Goal: Information Seeking & Learning: Compare options

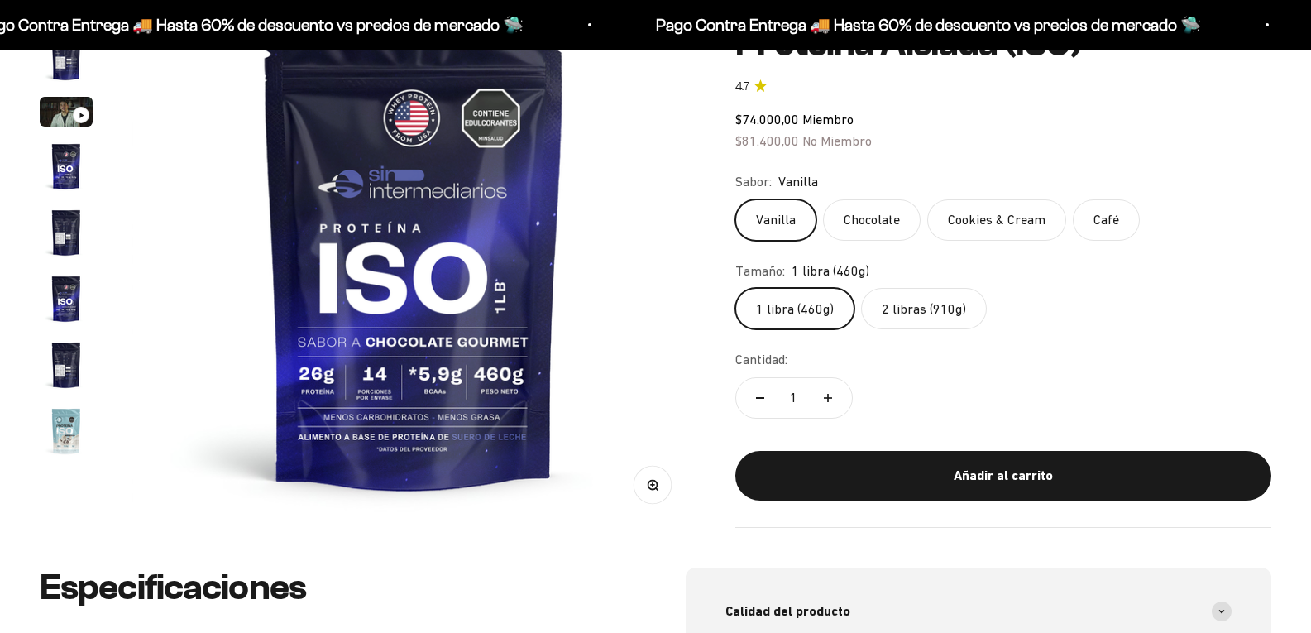
click at [69, 385] on img "Ir al artículo 7" at bounding box center [66, 364] width 53 height 53
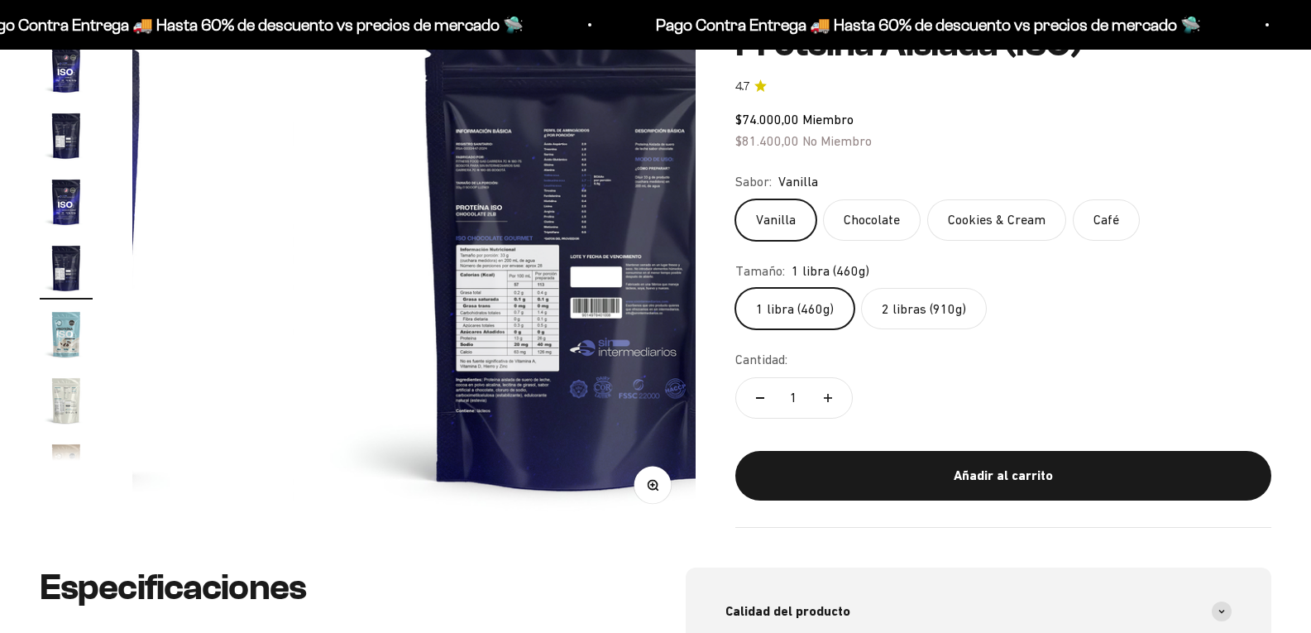
scroll to position [0, 3366]
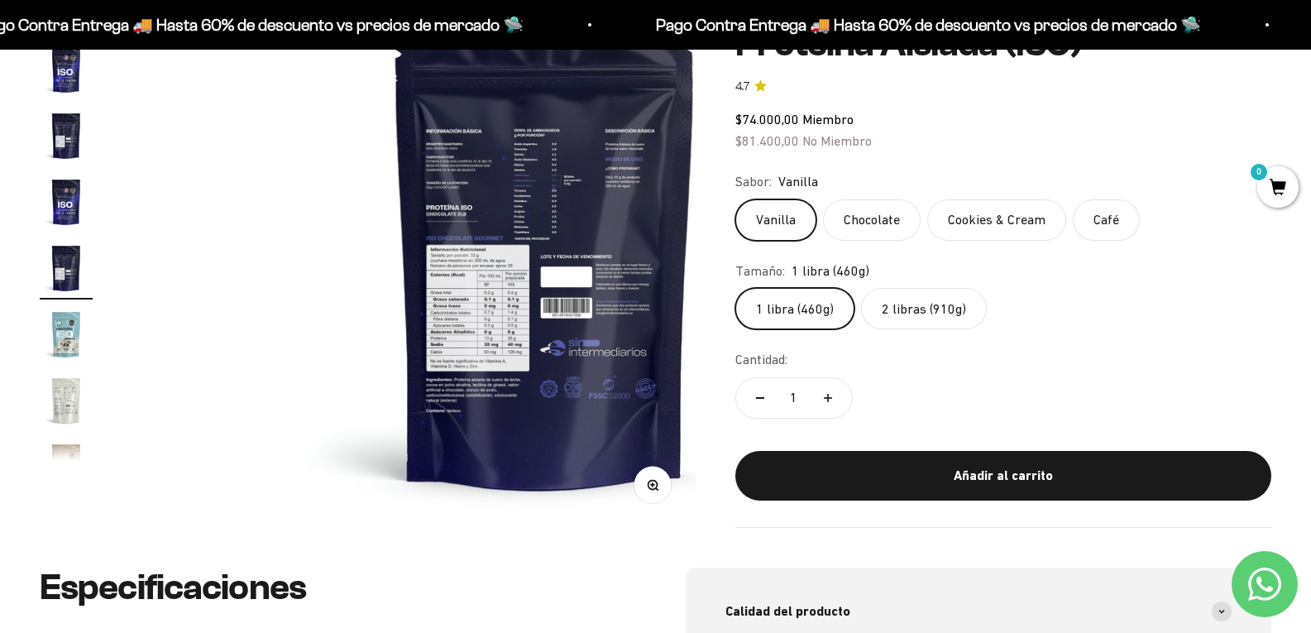
click at [331, 308] on img at bounding box center [544, 245] width 563 height 563
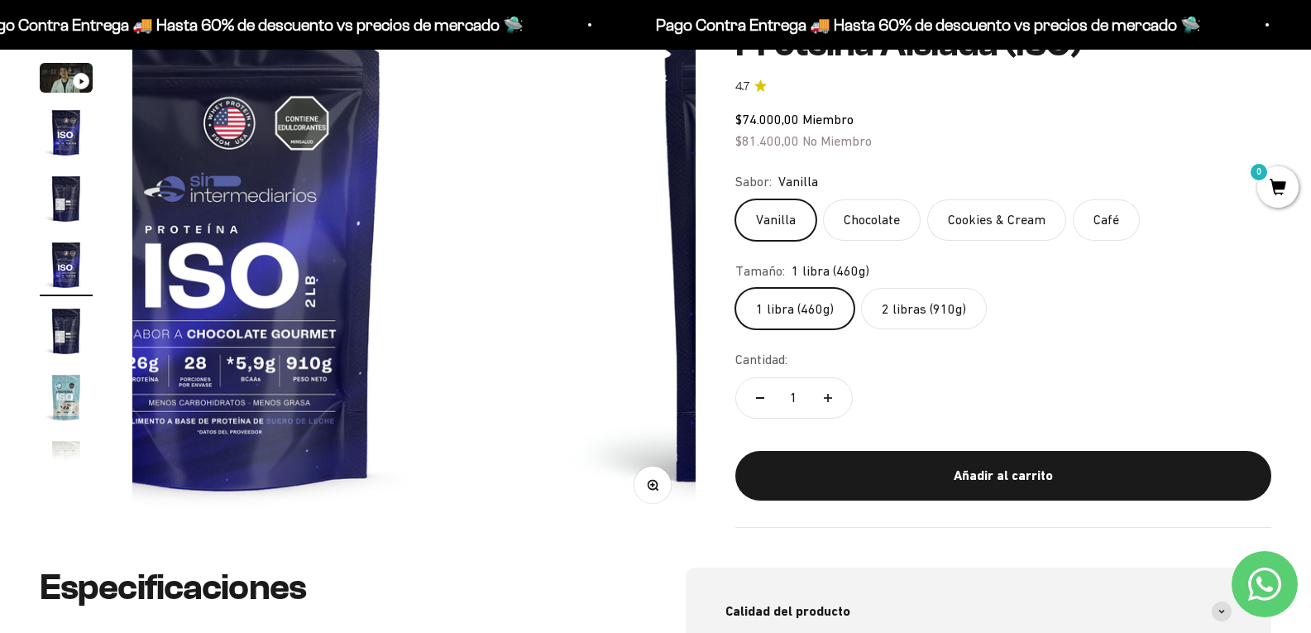
scroll to position [31, 0]
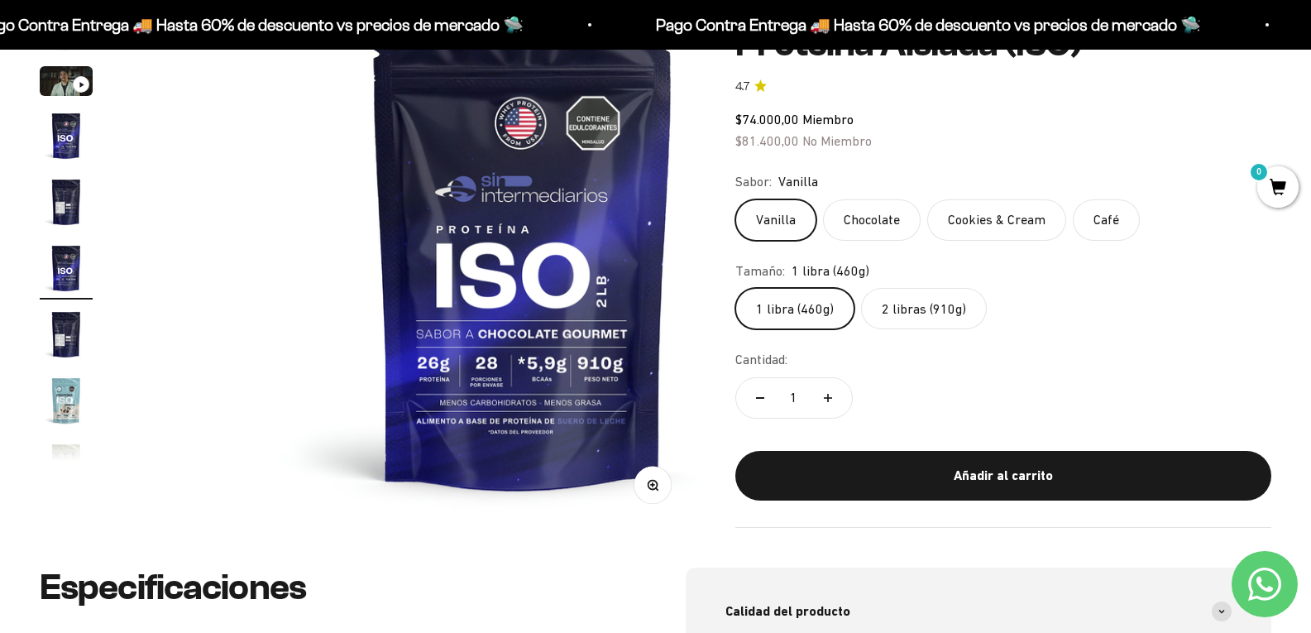
click at [488, 372] on img at bounding box center [523, 245] width 563 height 563
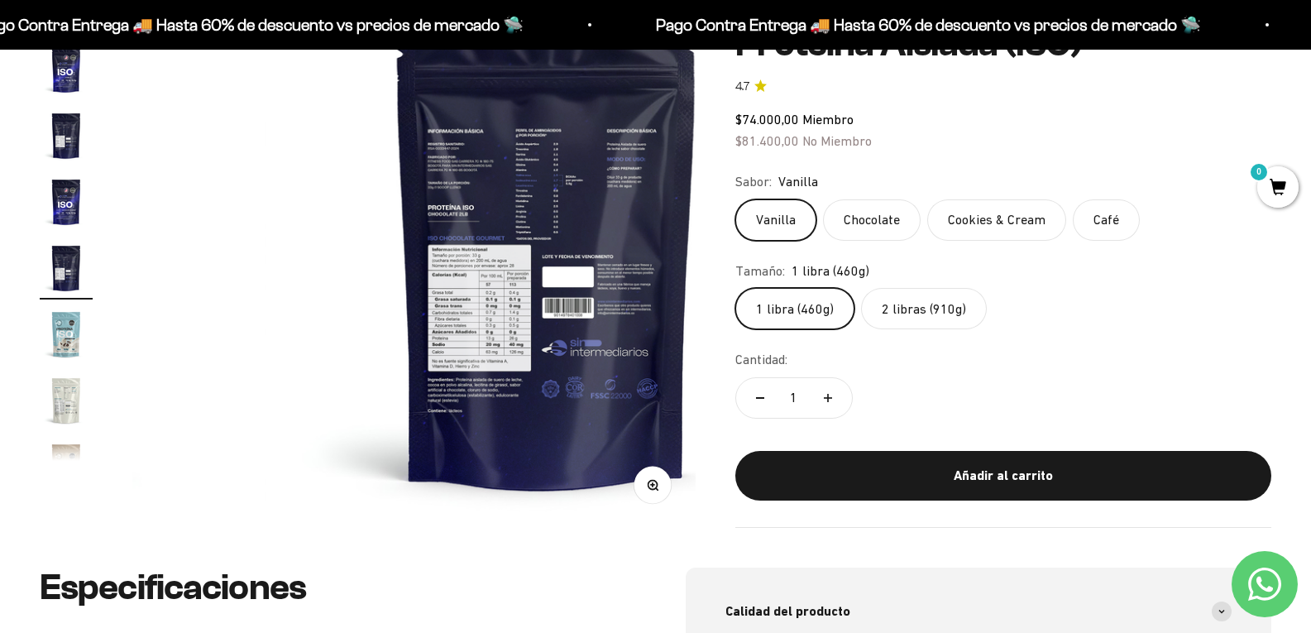
scroll to position [0, 3366]
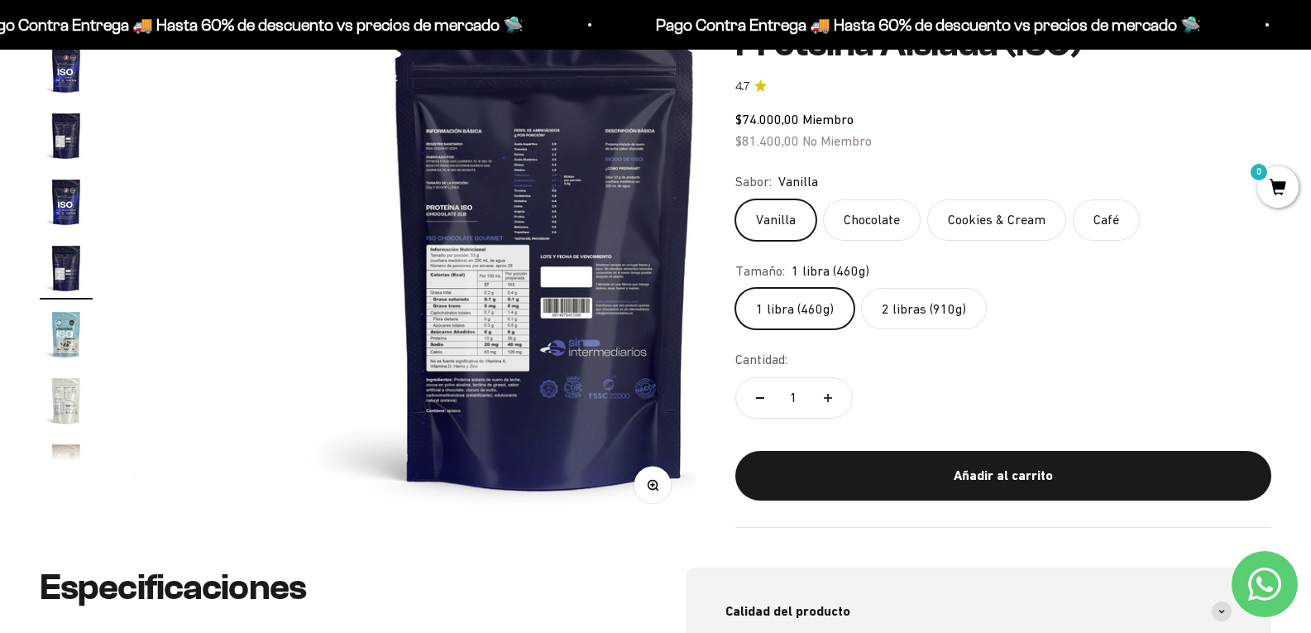
click at [76, 416] on img "Ir al artículo 9" at bounding box center [66, 400] width 53 height 53
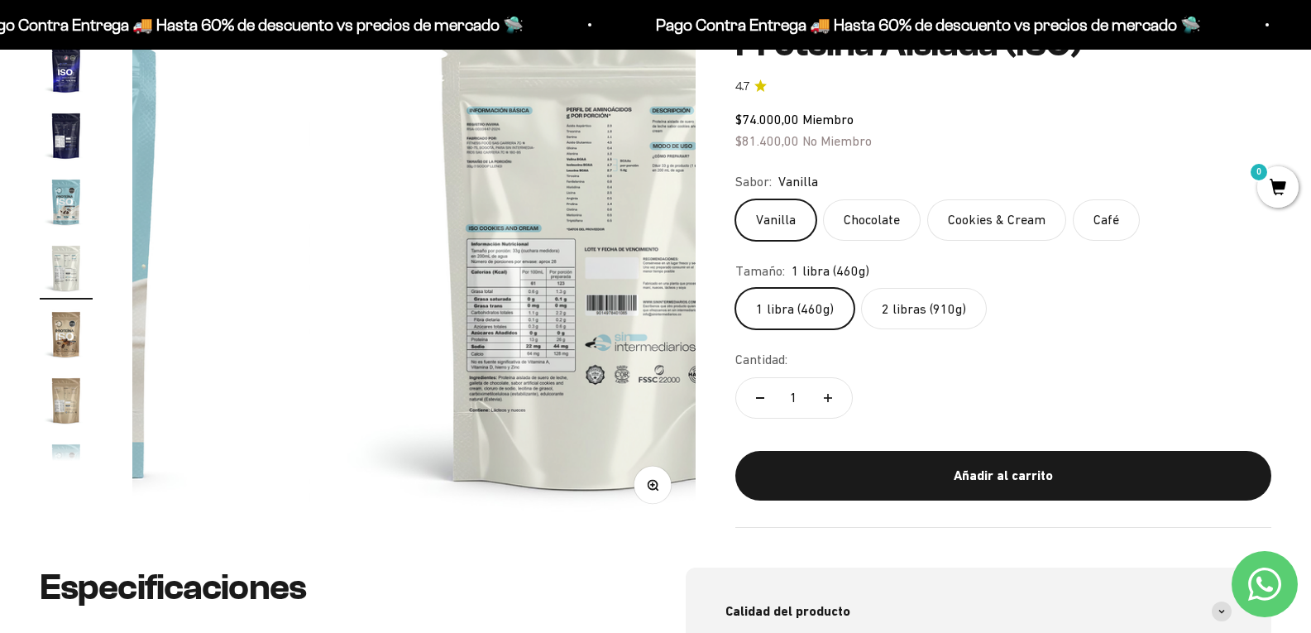
scroll to position [0, 4488]
click at [64, 147] on img "Ir al artículo 7" at bounding box center [66, 135] width 53 height 53
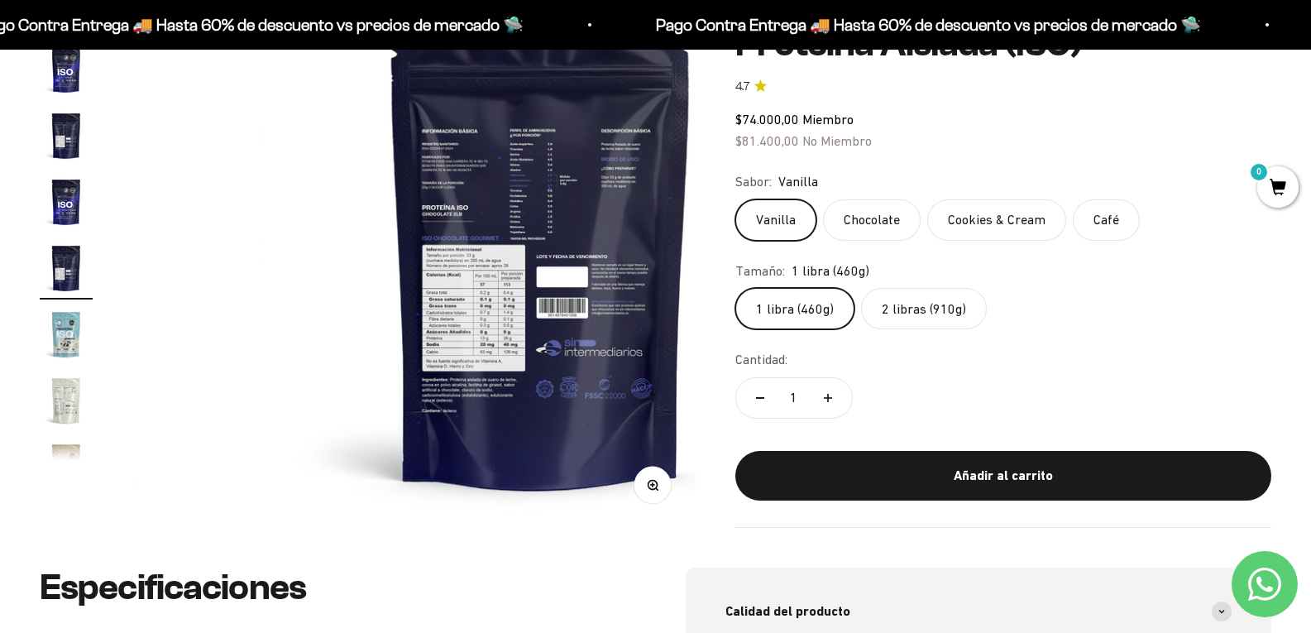
scroll to position [0, 3366]
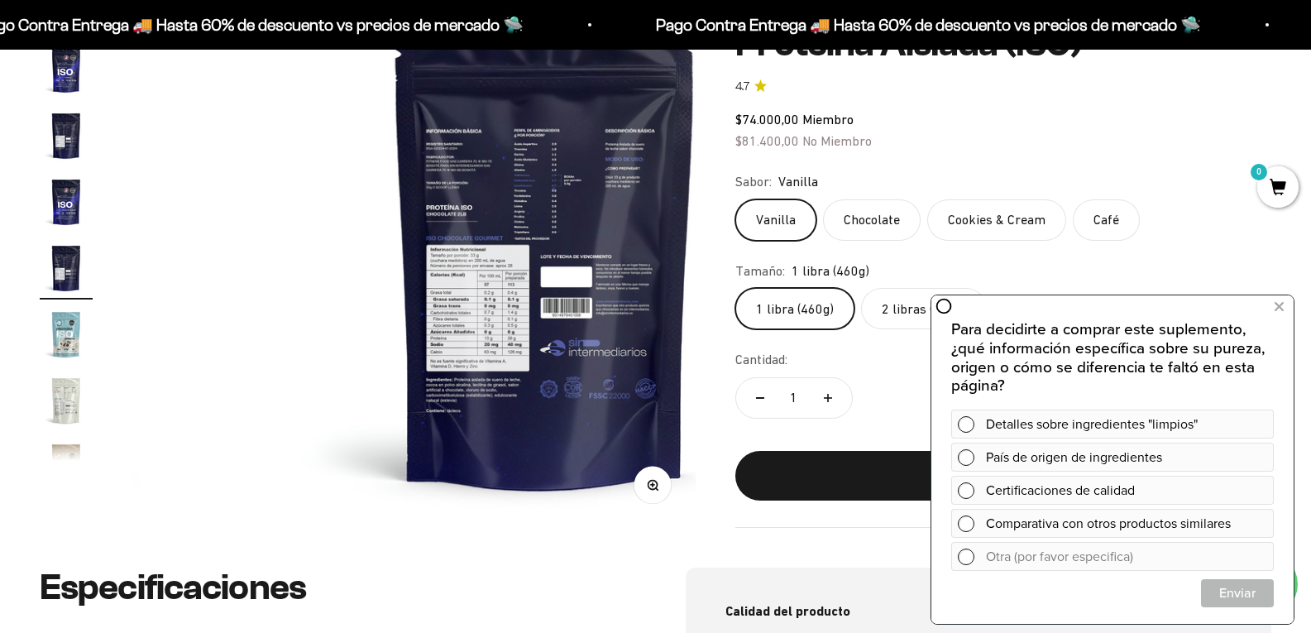
click at [69, 342] on img "Ir al artículo 8" at bounding box center [66, 334] width 53 height 53
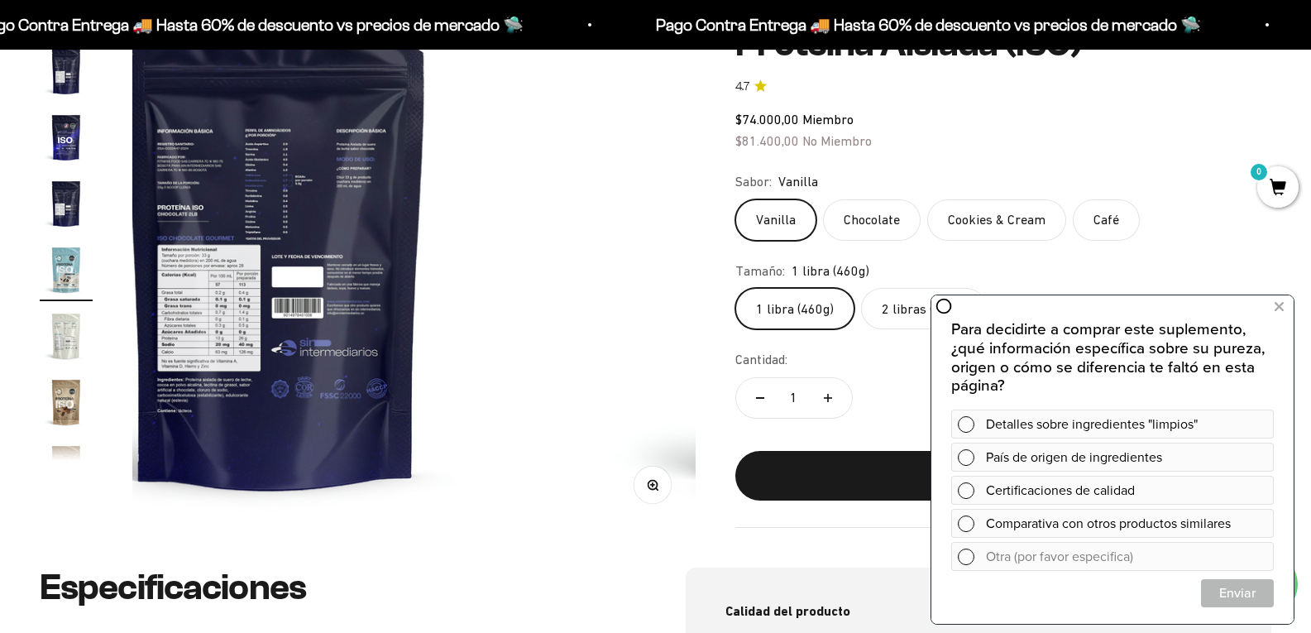
scroll to position [0, 0]
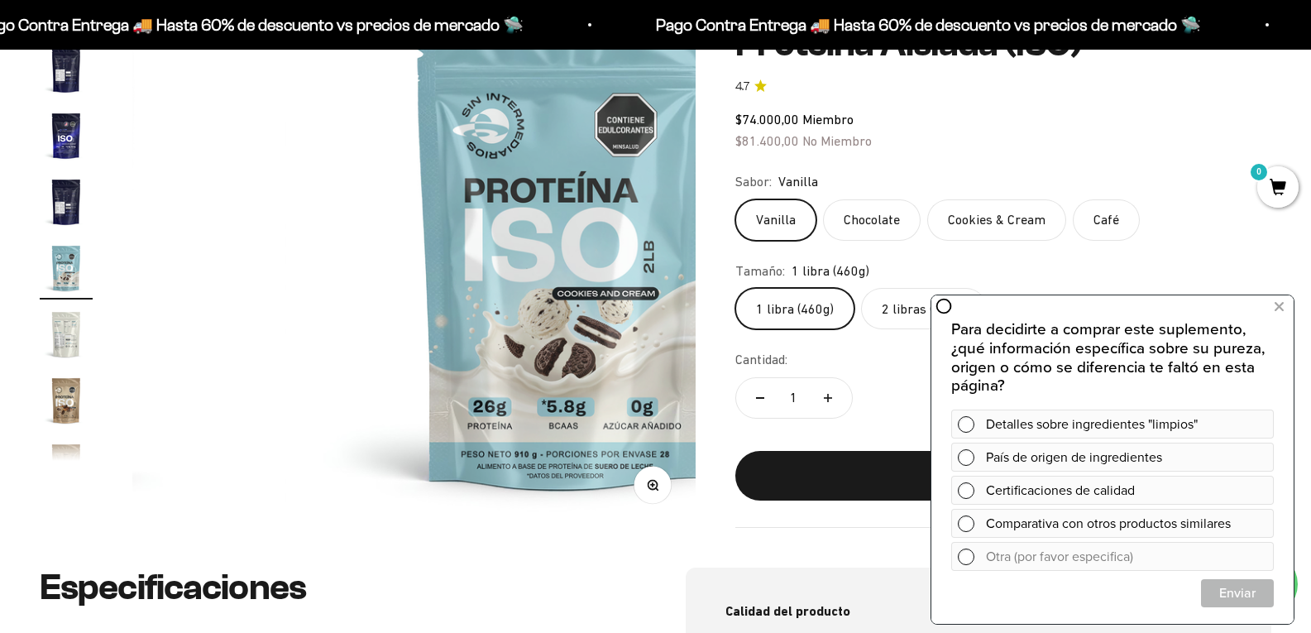
click at [68, 407] on img "Ir al artículo 10" at bounding box center [66, 400] width 53 height 53
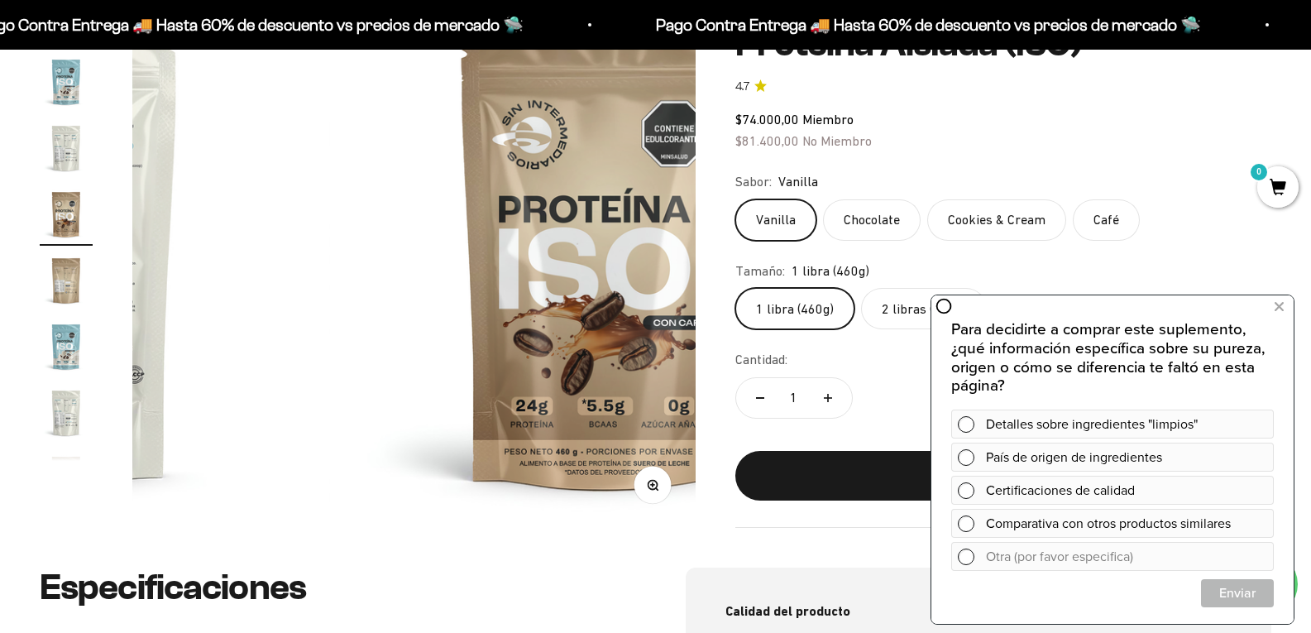
scroll to position [378, 0]
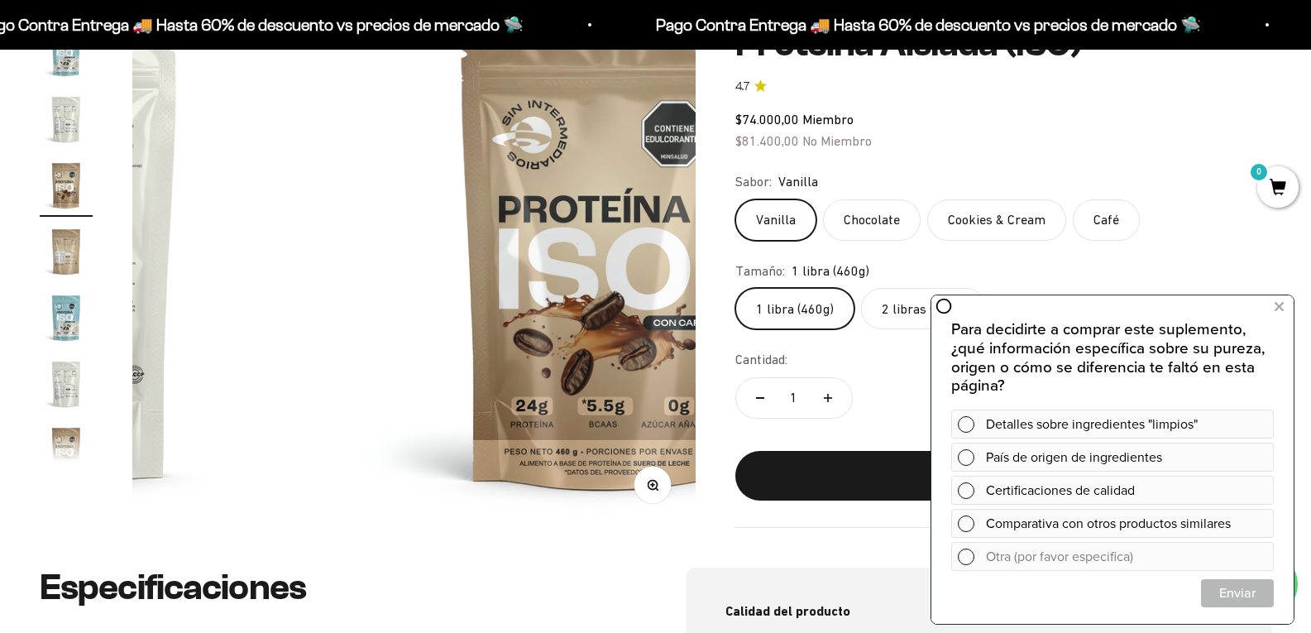
click at [79, 381] on img "Ir al artículo 13" at bounding box center [66, 383] width 53 height 53
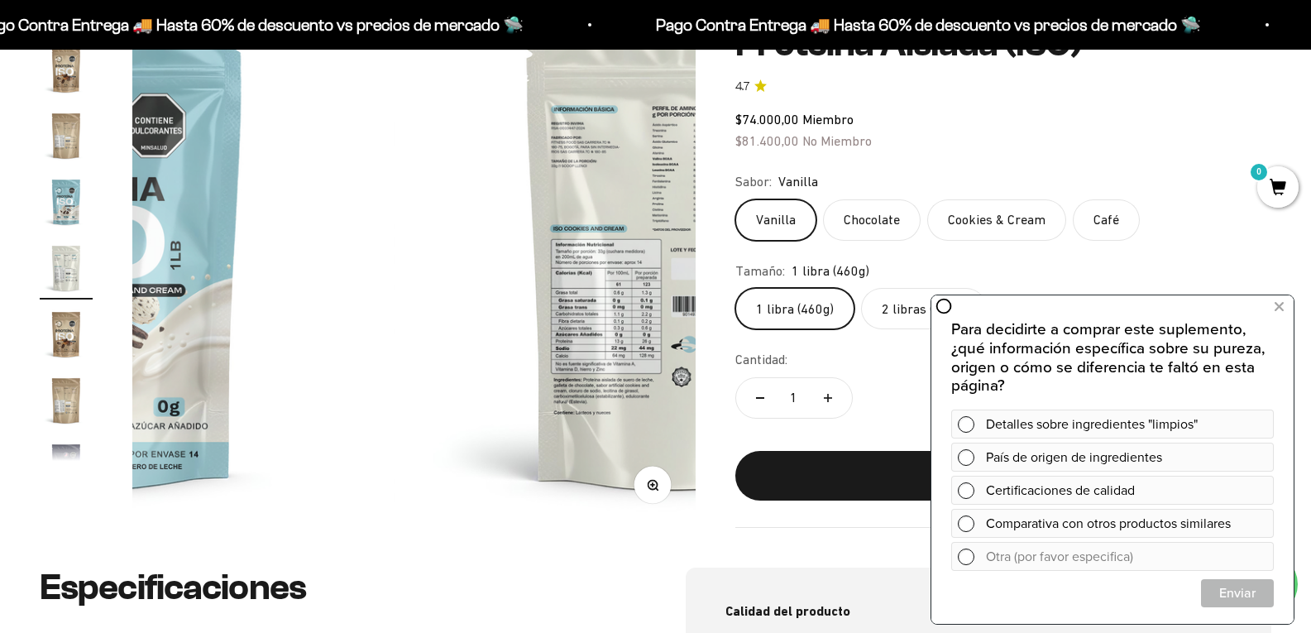
click at [60, 414] on img "Ir al artículo 15" at bounding box center [66, 400] width 53 height 53
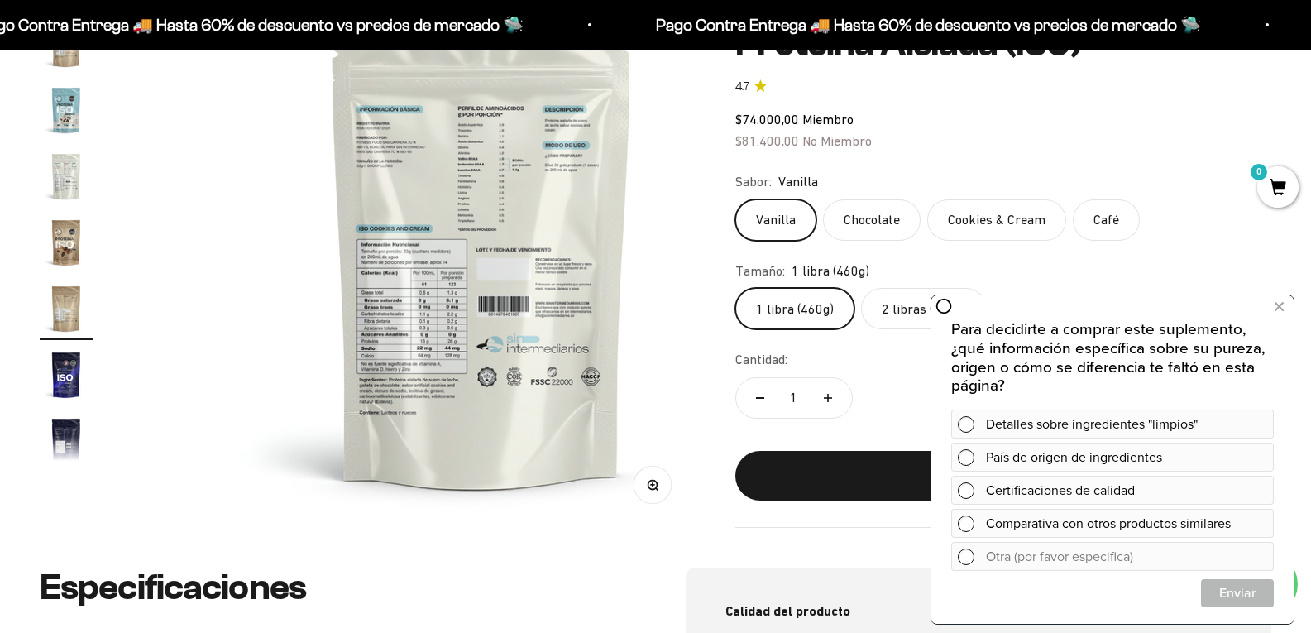
scroll to position [597, 0]
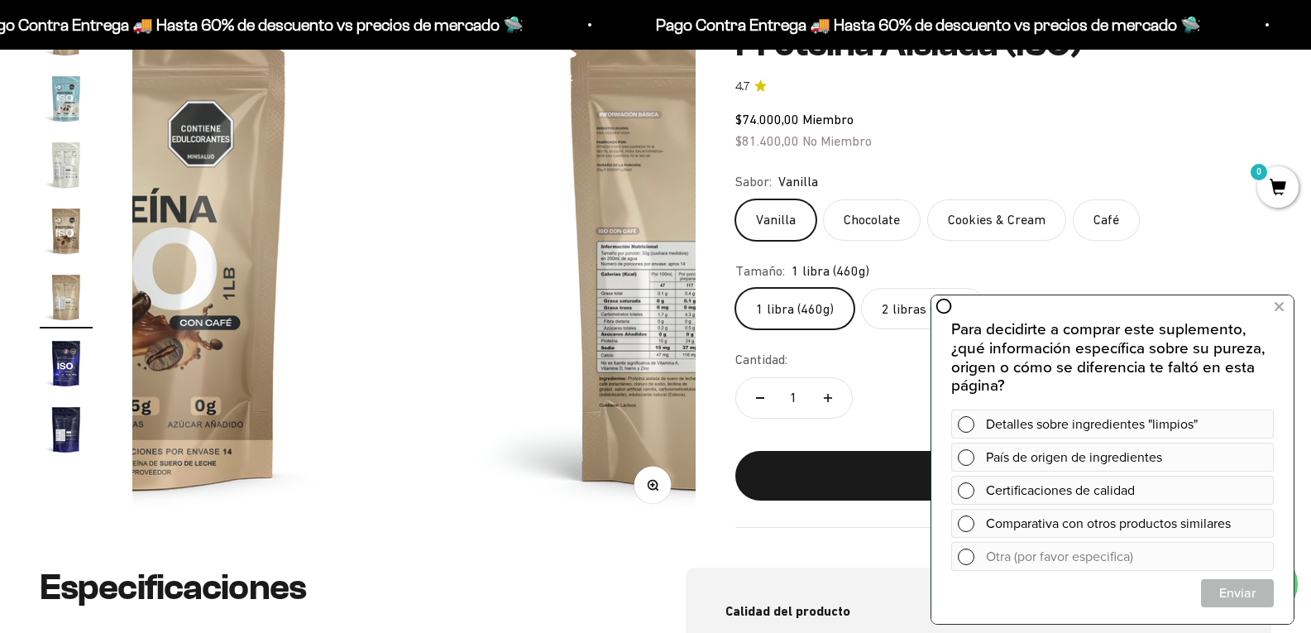
click at [62, 435] on img "Ir al artículo 17" at bounding box center [66, 429] width 53 height 53
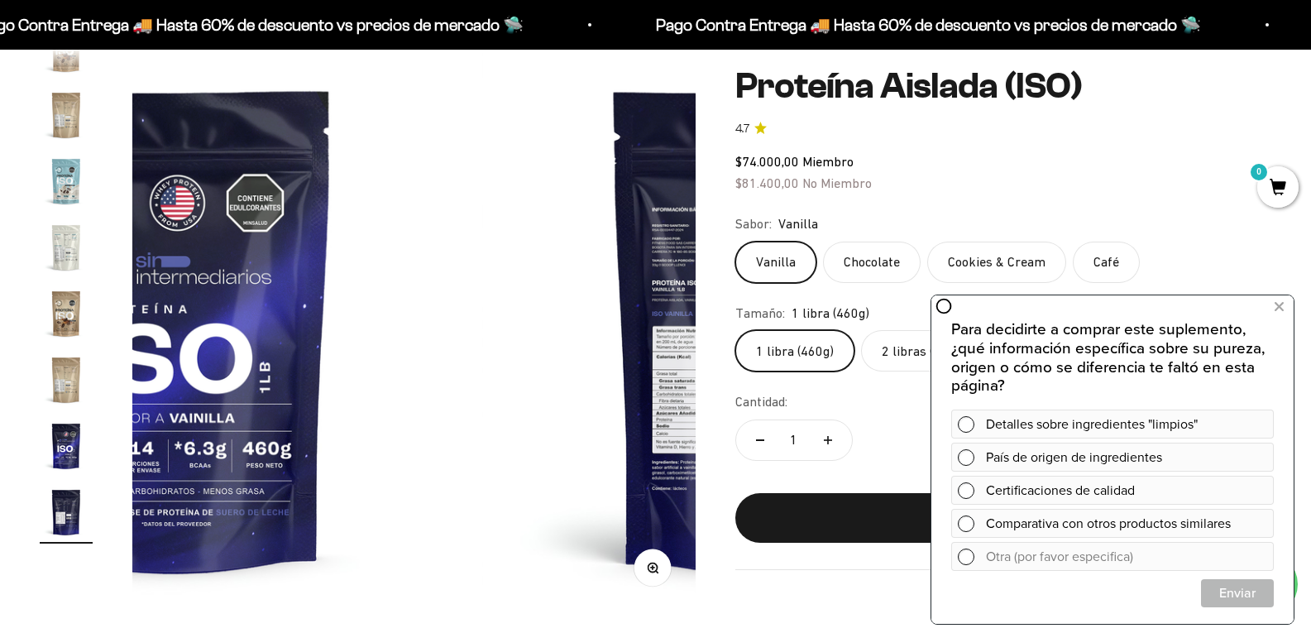
scroll to position [0, 0]
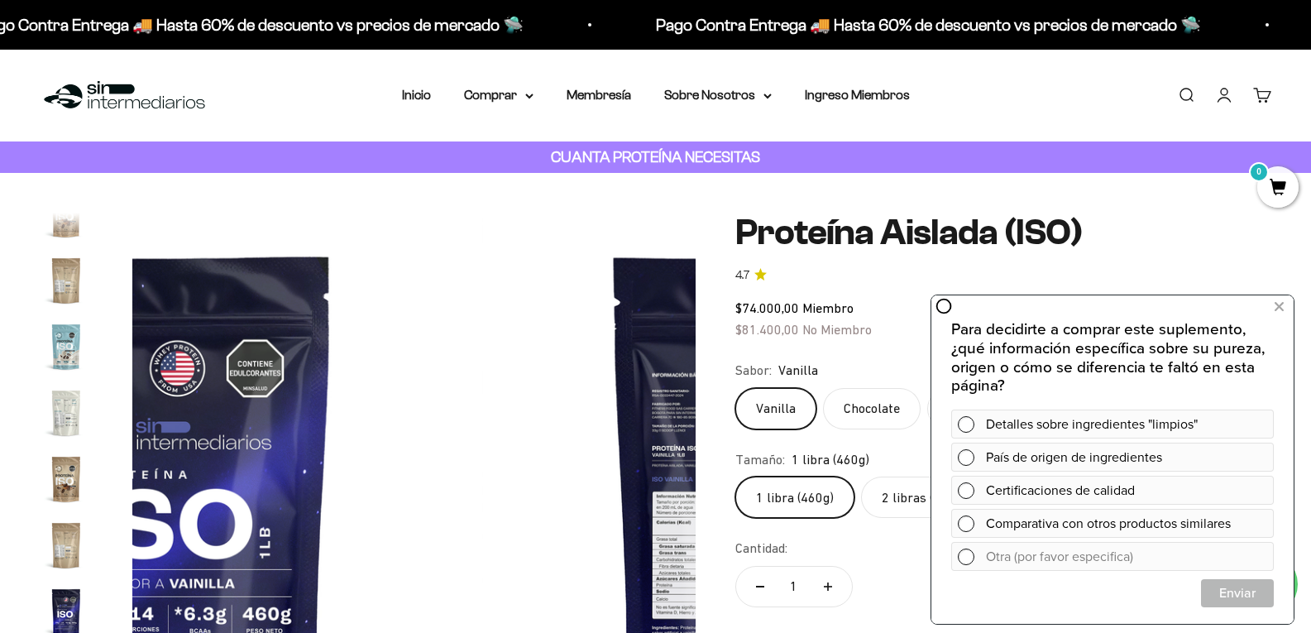
click at [147, 107] on img at bounding box center [125, 96] width 170 height 36
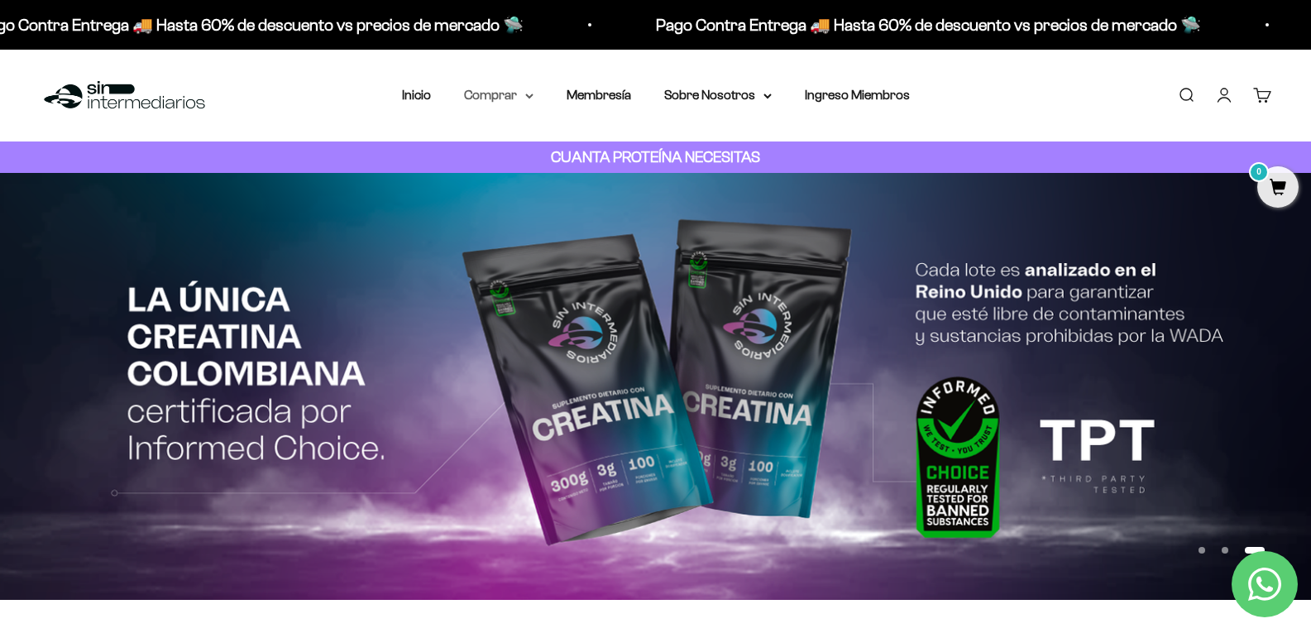
click at [489, 101] on summary "Comprar" at bounding box center [498, 95] width 69 height 22
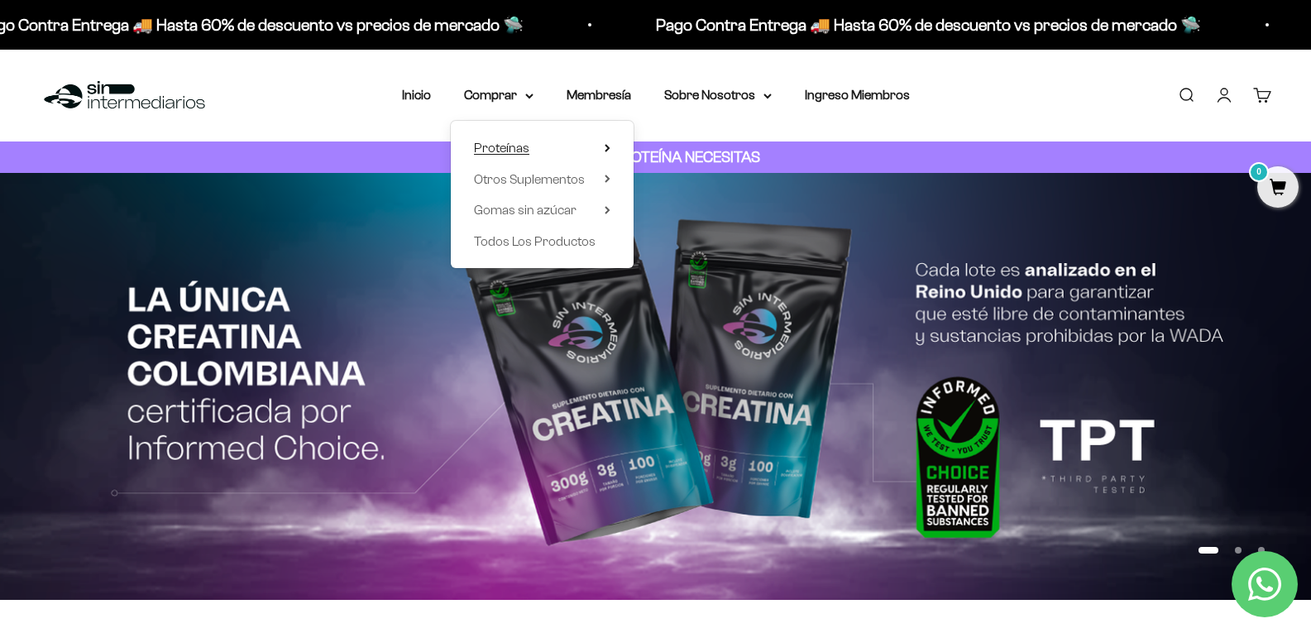
click at [491, 146] on span "Proteínas" at bounding box center [501, 148] width 55 height 14
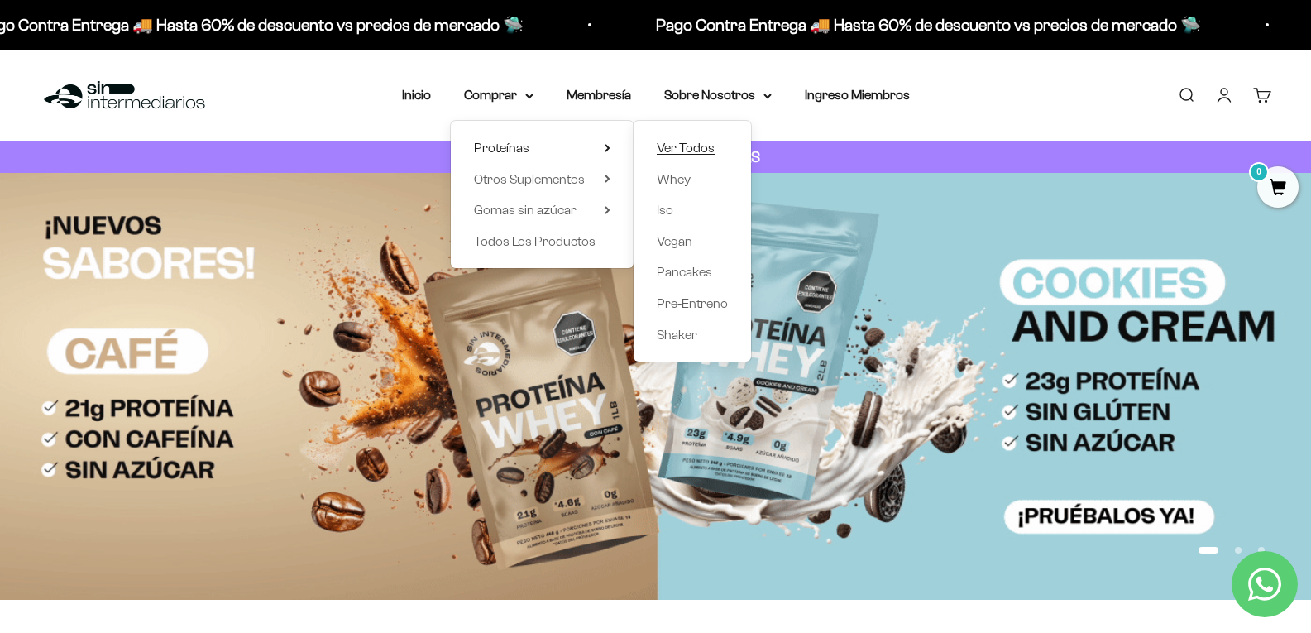
click at [677, 156] on span "Ver Todos" at bounding box center [686, 148] width 58 height 22
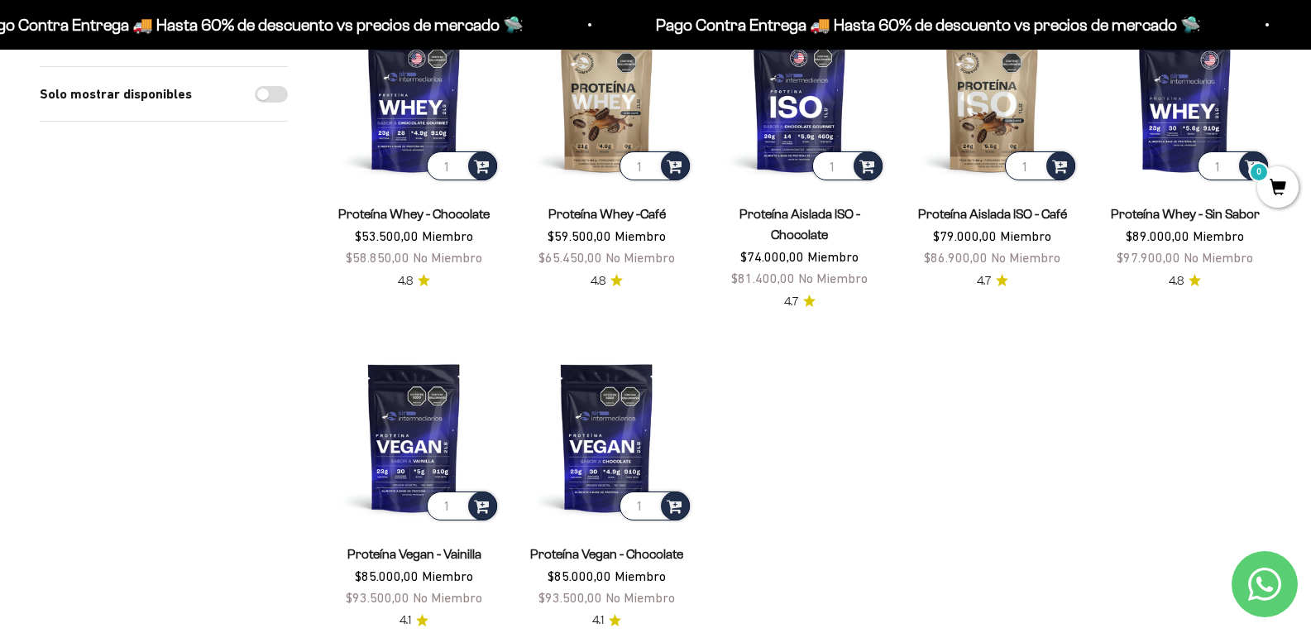
scroll to position [662, 0]
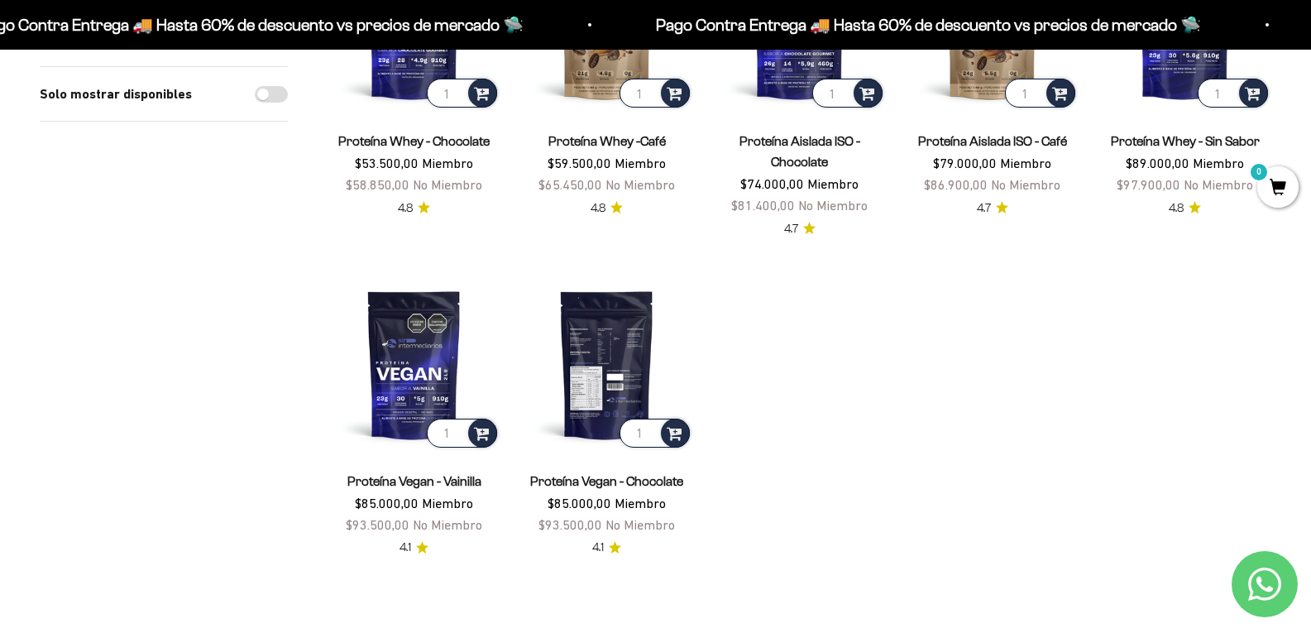
click at [596, 344] on img at bounding box center [606, 364] width 173 height 173
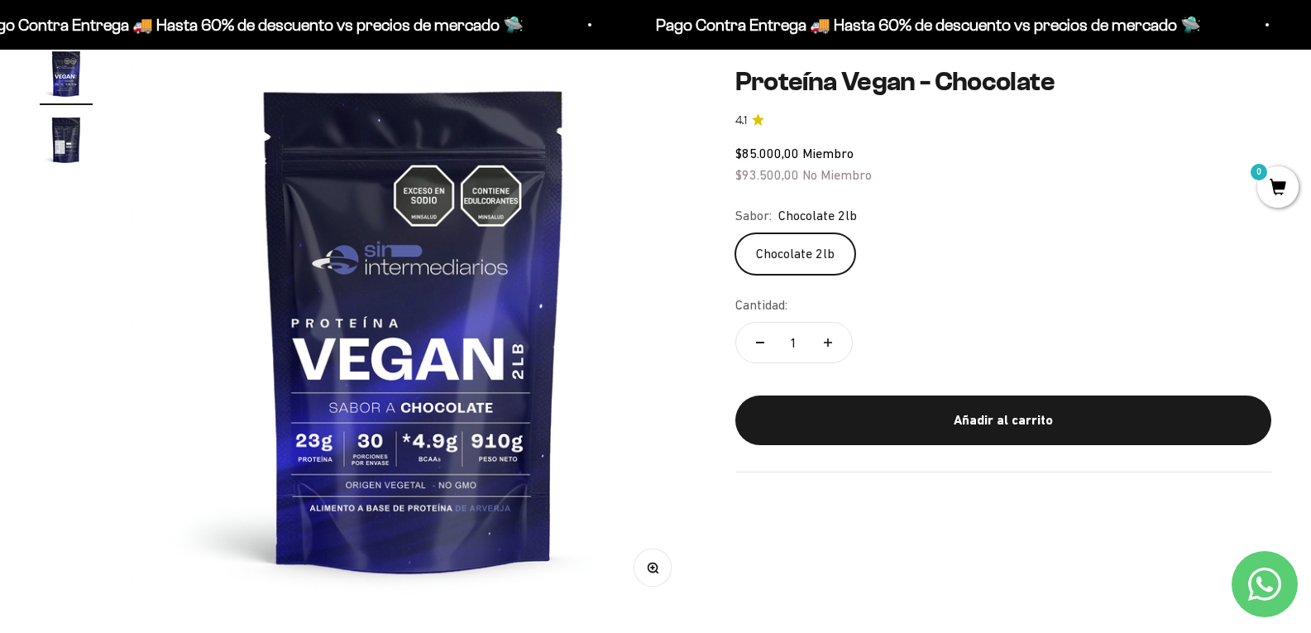
click at [51, 166] on img "Ir al artículo 2" at bounding box center [66, 139] width 53 height 53
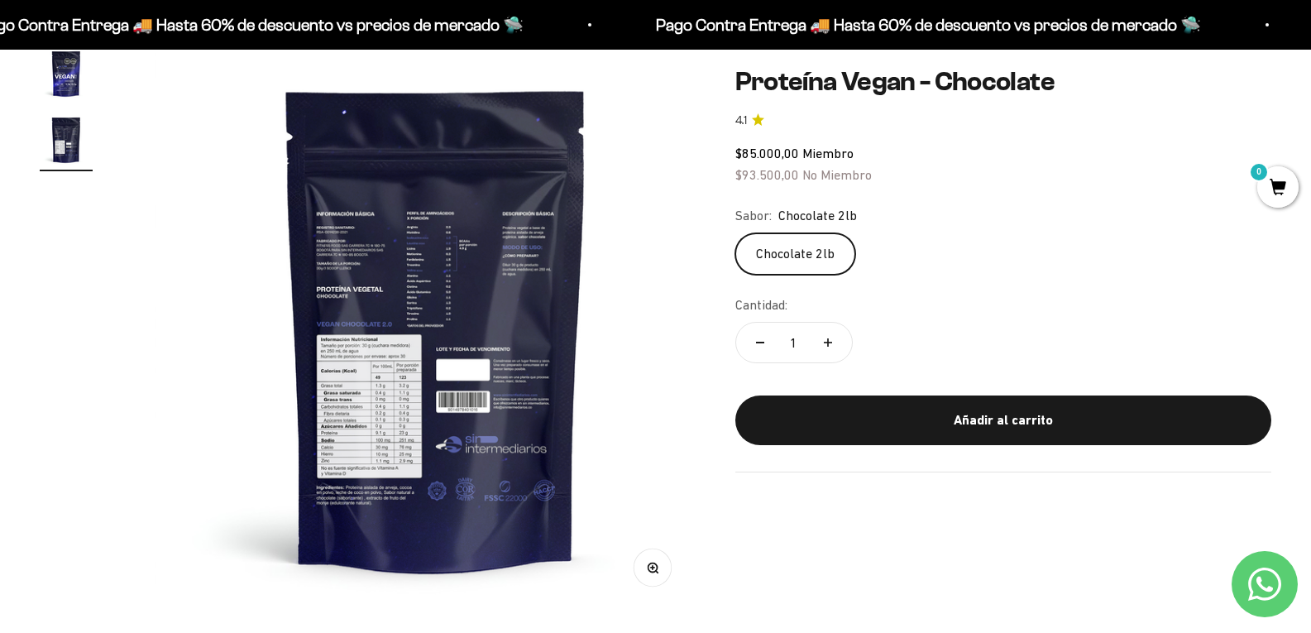
click at [358, 388] on img at bounding box center [436, 328] width 563 height 563
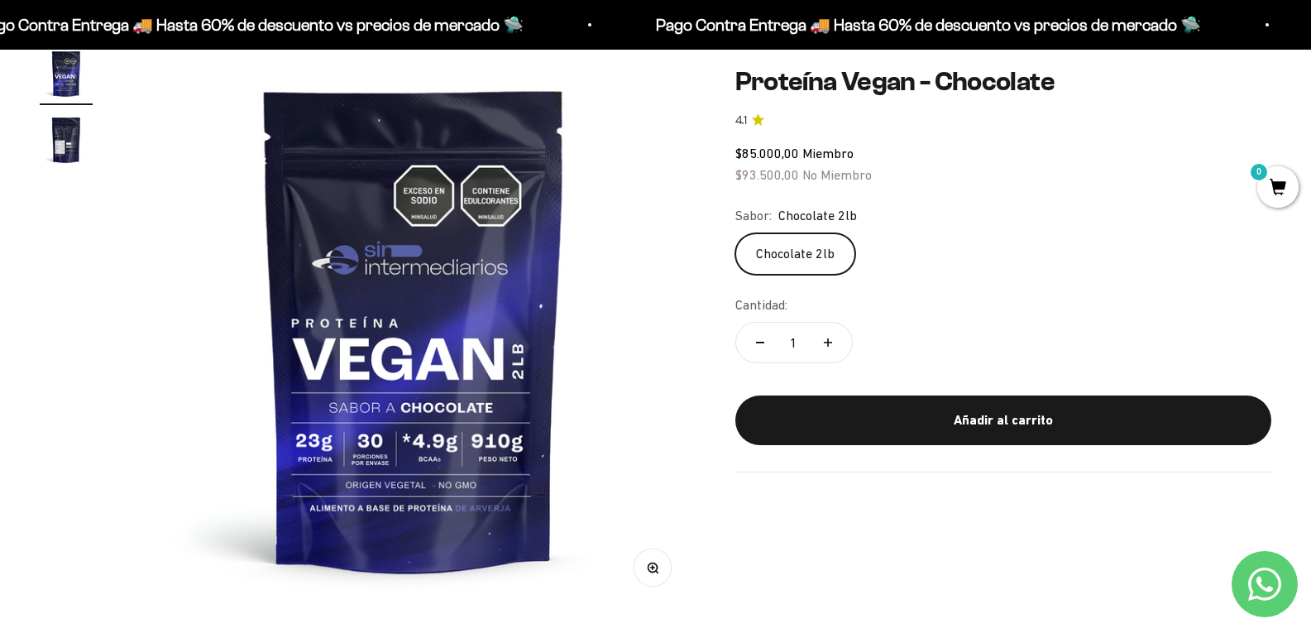
click at [471, 416] on img at bounding box center [413, 328] width 563 height 563
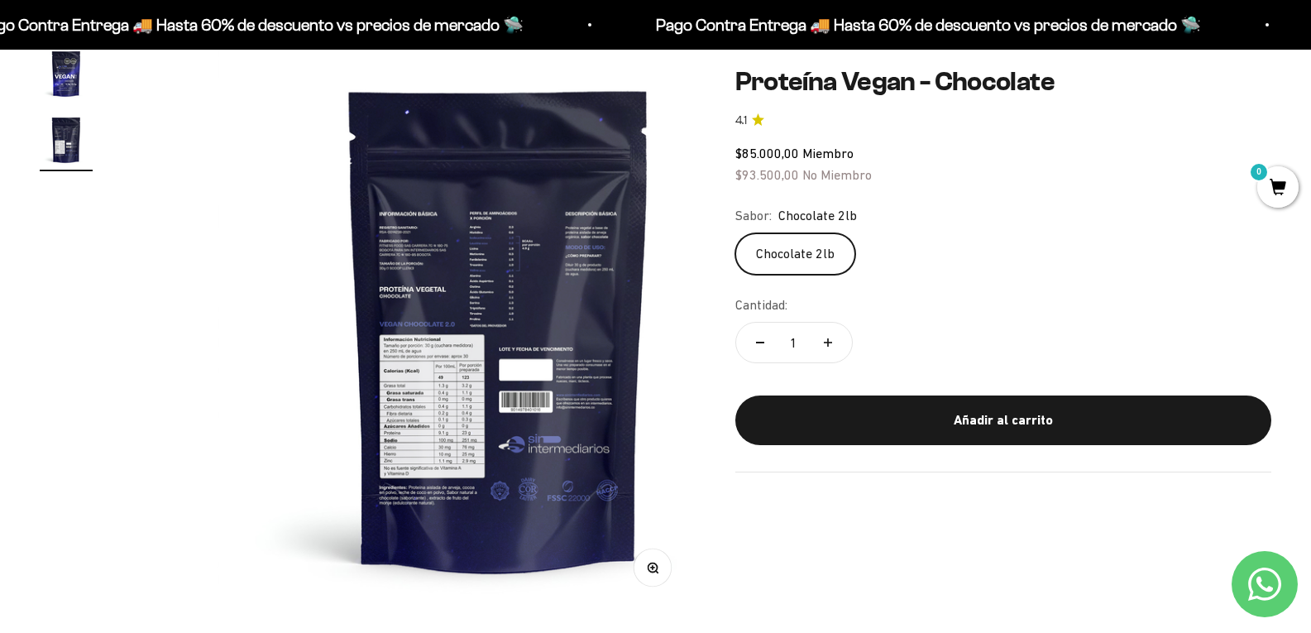
scroll to position [0, 561]
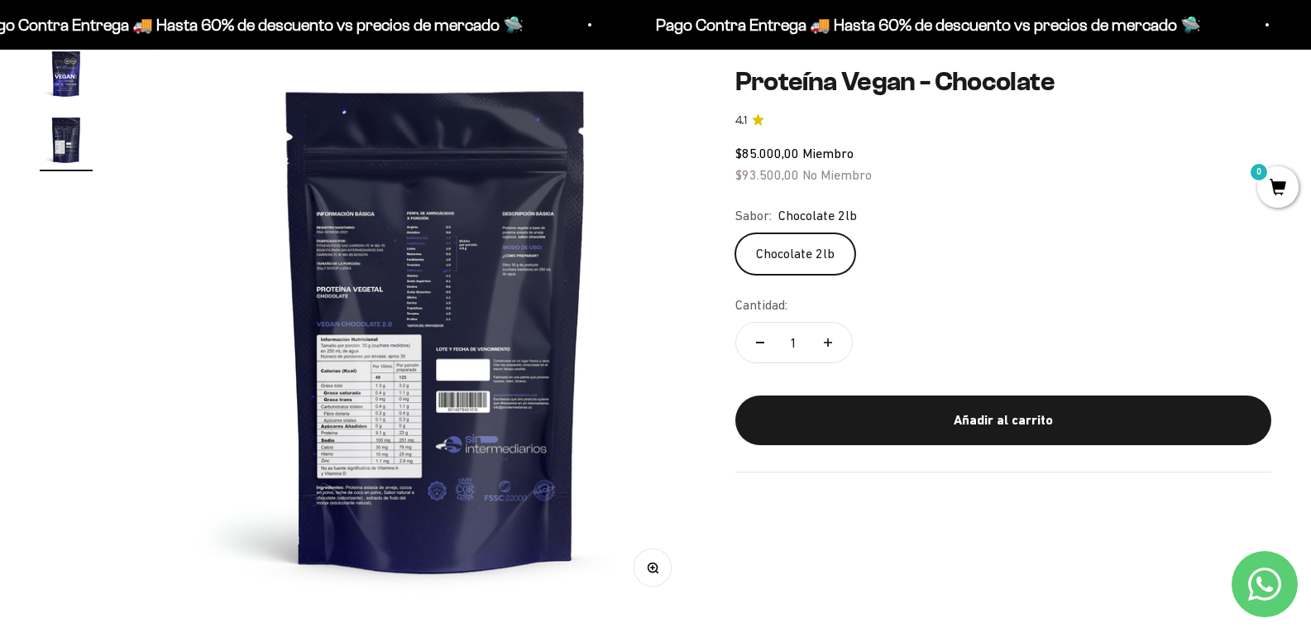
click at [381, 501] on img at bounding box center [436, 328] width 563 height 563
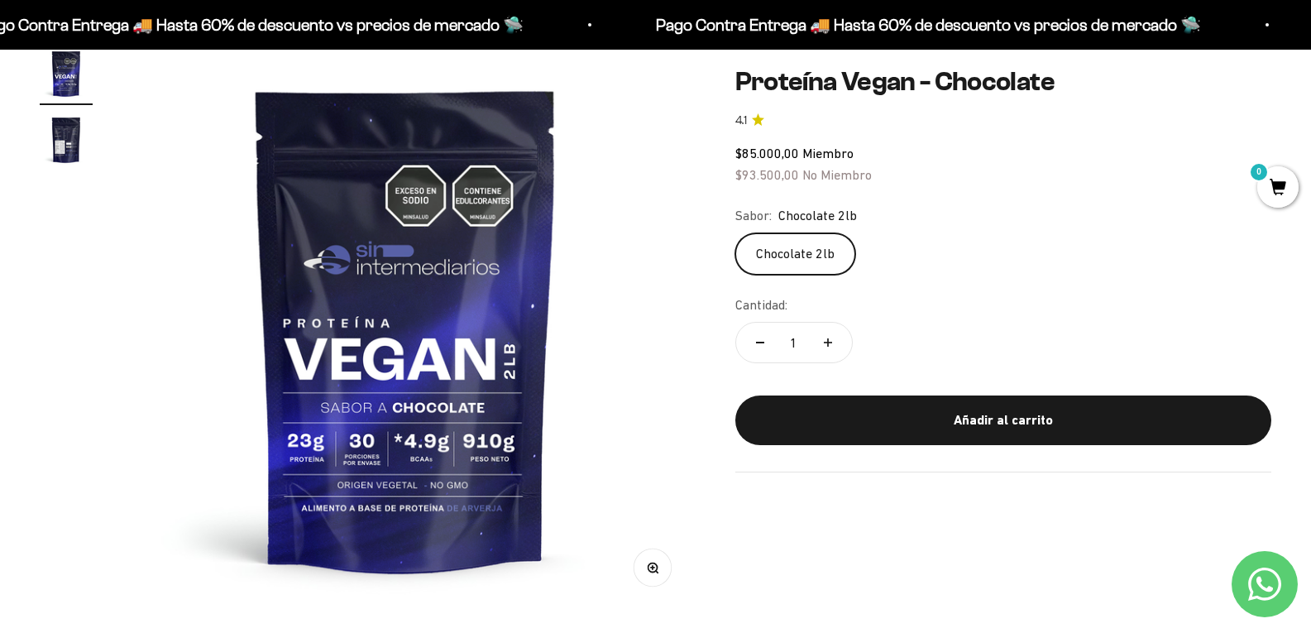
scroll to position [0, 0]
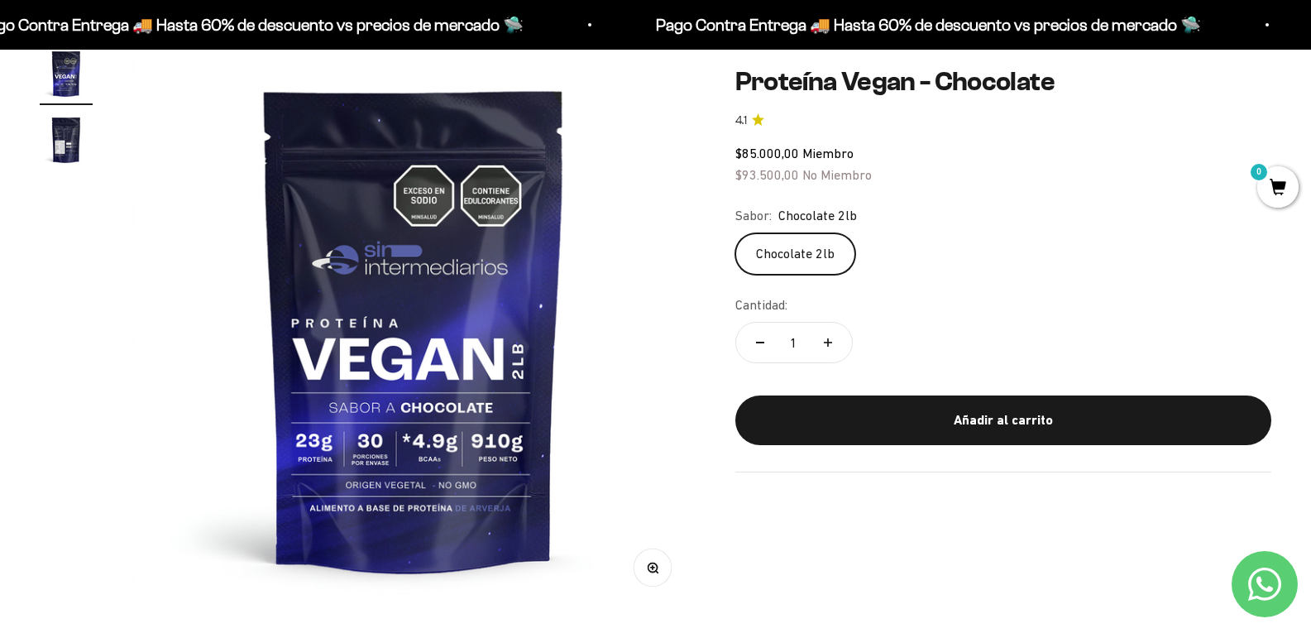
click at [443, 419] on img at bounding box center [413, 328] width 563 height 563
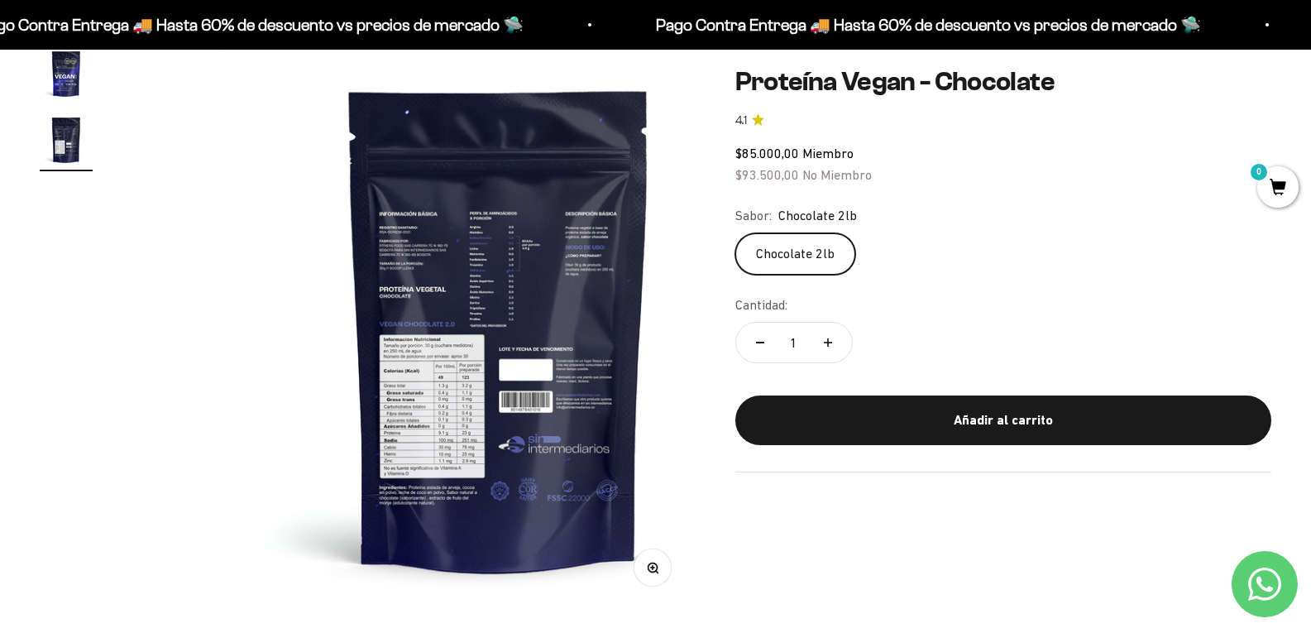
scroll to position [0, 561]
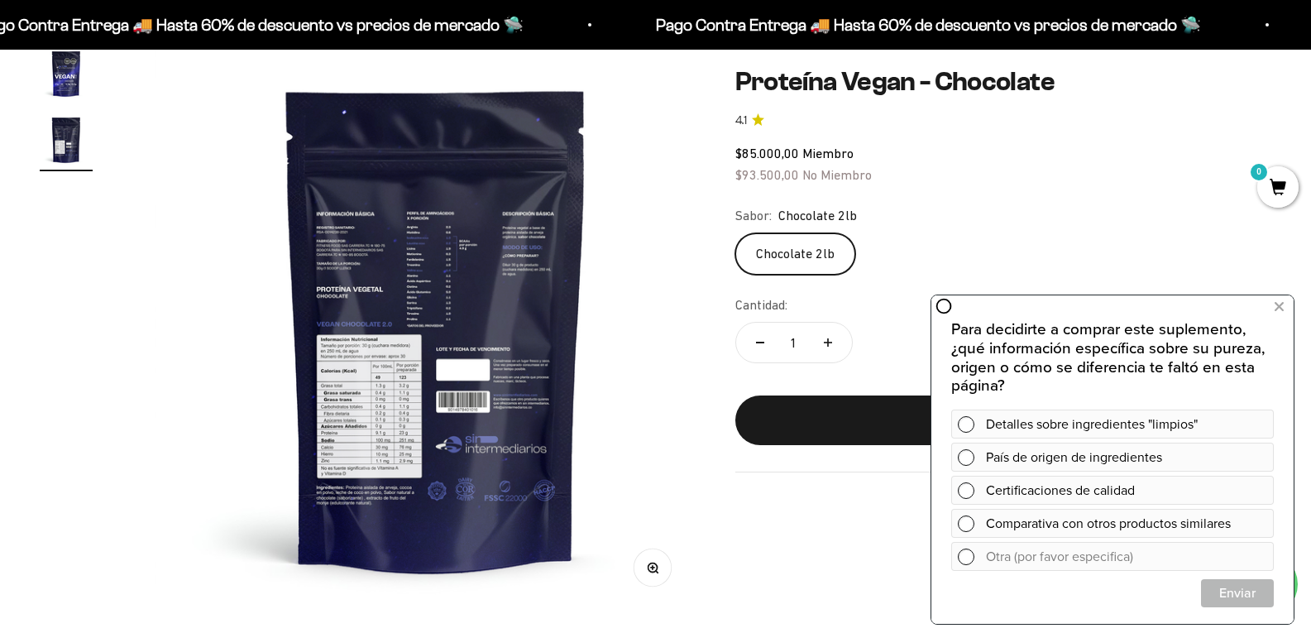
click at [70, 84] on img "Ir al artículo 1" at bounding box center [66, 73] width 53 height 53
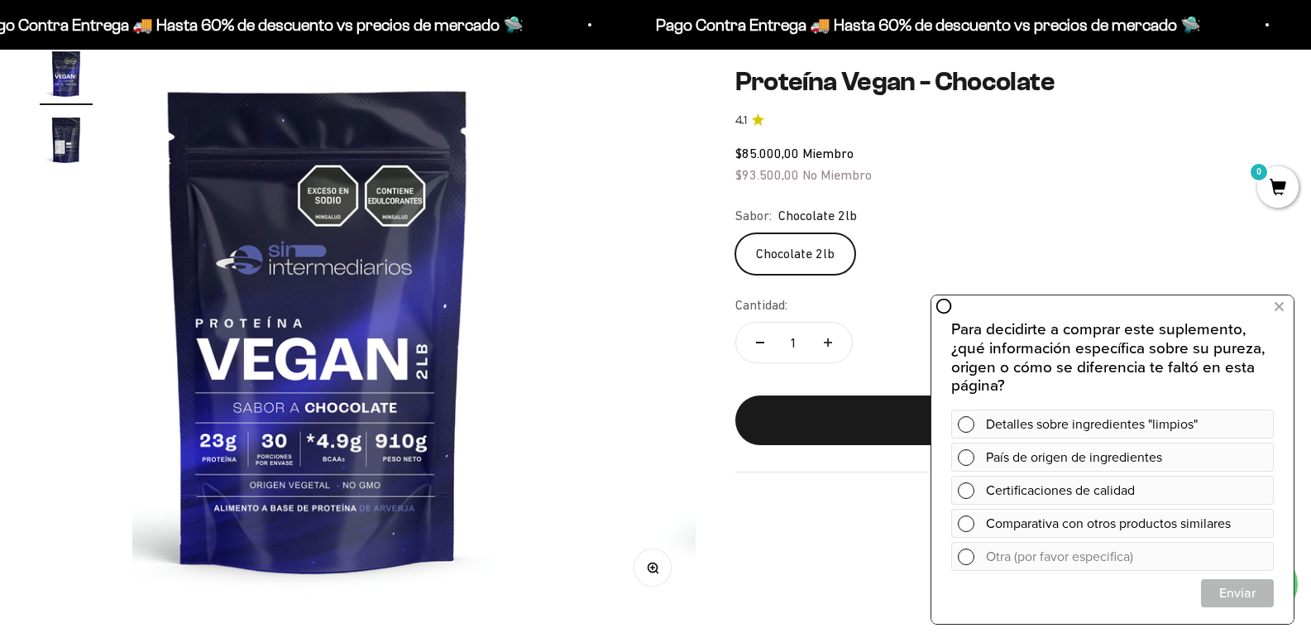
scroll to position [0, 0]
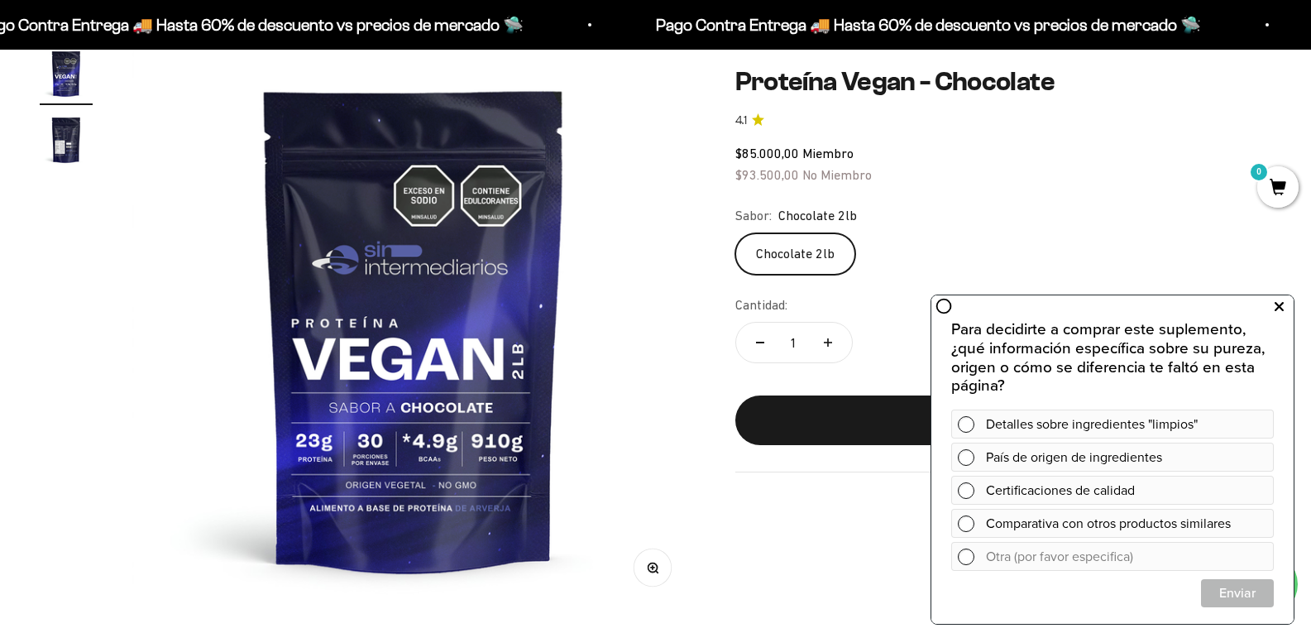
click at [1276, 301] on icon at bounding box center [1279, 307] width 9 height 22
